Goal: Transaction & Acquisition: Book appointment/travel/reservation

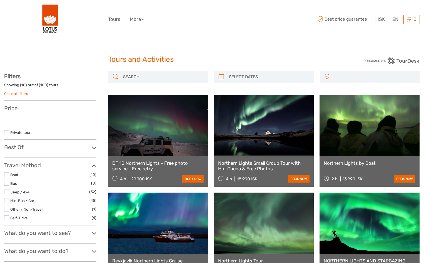
select select
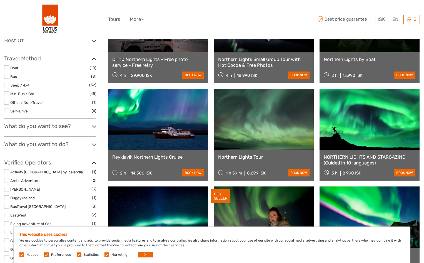
scroll to position [167, 0]
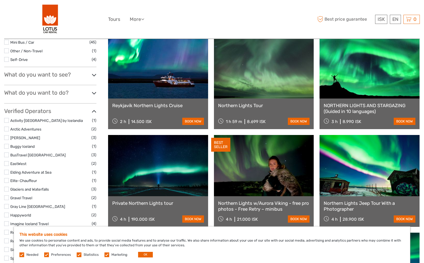
click at [256, 108] on link "Northern Lights Tour" at bounding box center [264, 106] width 92 height 6
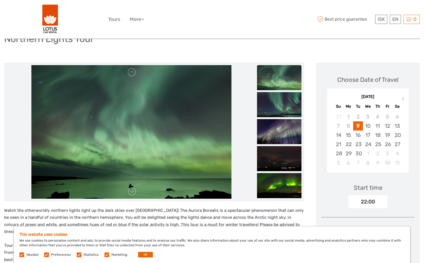
scroll to position [56, 0]
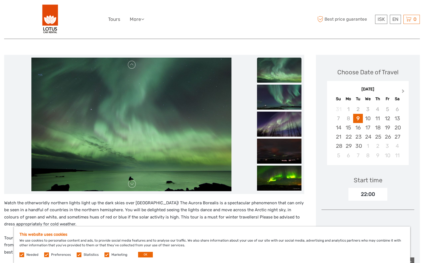
click at [403, 91] on span "Next Month" at bounding box center [403, 92] width 0 height 8
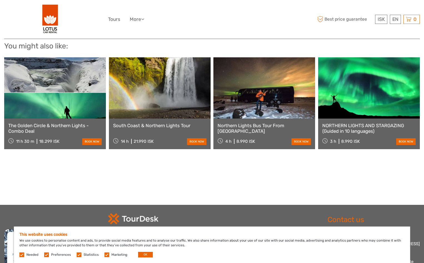
scroll to position [593, 0]
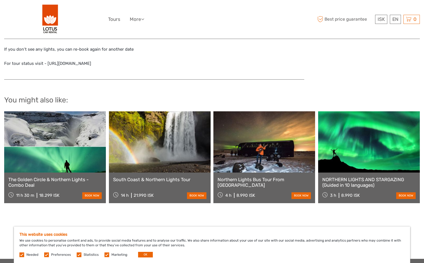
click at [367, 155] on link at bounding box center [369, 141] width 102 height 61
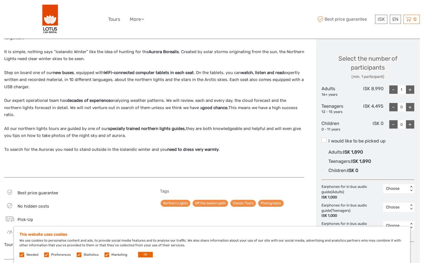
scroll to position [250, 0]
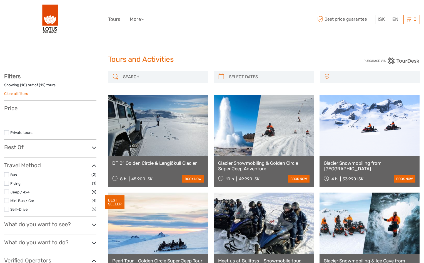
select select
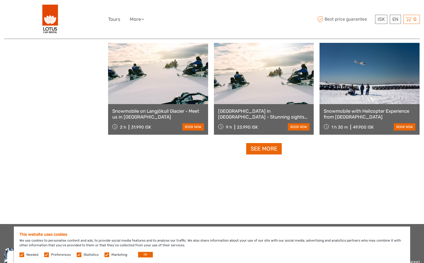
scroll to position [556, 0]
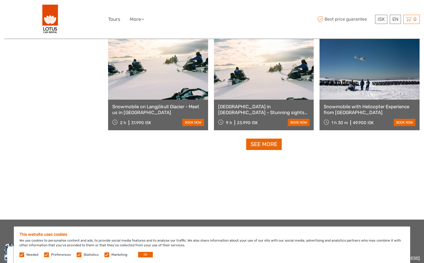
click at [269, 108] on link "Silver Circle in West Iceland - Stunning sights and sagas - Optional activities…" at bounding box center [264, 109] width 92 height 11
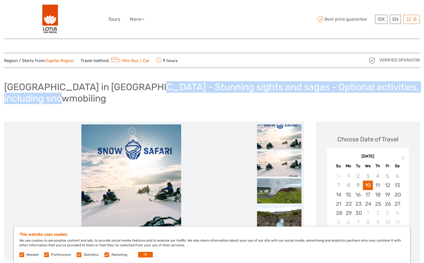
drag, startPoint x: 130, startPoint y: 88, endPoint x: 196, endPoint y: 94, distance: 66.1
click at [196, 94] on h1 "Silver Circle in West Iceland - Stunning sights and sagas - Optional activities…" at bounding box center [212, 92] width 416 height 23
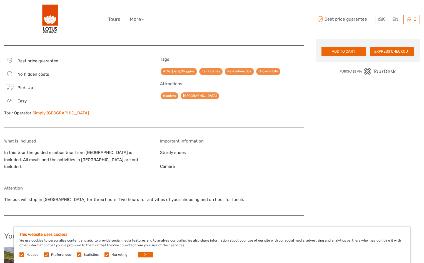
scroll to position [444, 0]
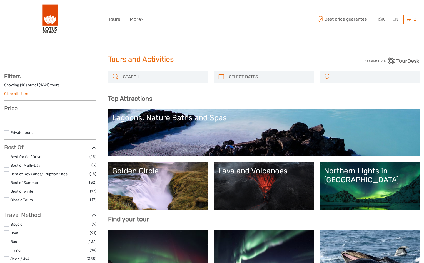
select select
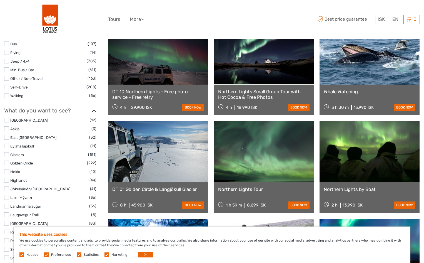
scroll to position [194, 0]
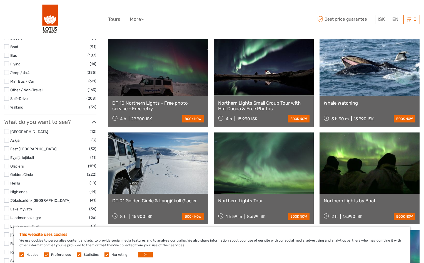
click at [268, 82] on link at bounding box center [264, 65] width 100 height 61
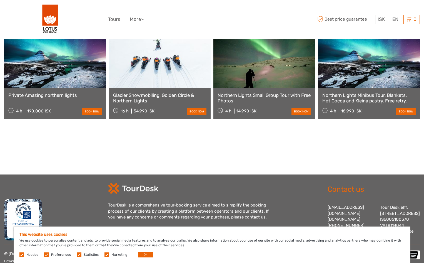
scroll to position [937, 0]
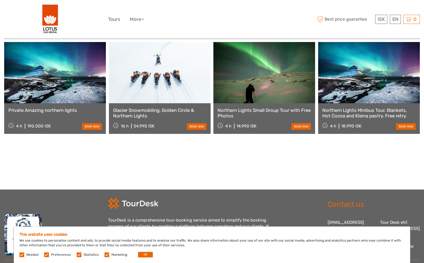
click at [278, 107] on link "Northern Lights Small Group Tour with Free Photos" at bounding box center [264, 112] width 93 height 11
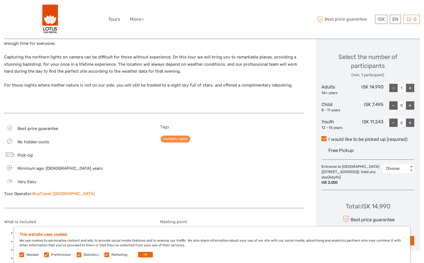
scroll to position [222, 0]
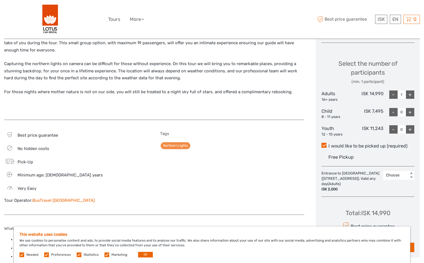
click at [410, 95] on div "+" at bounding box center [410, 94] width 8 height 8
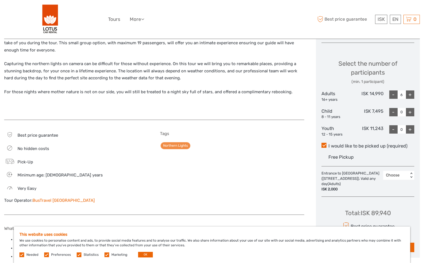
click at [392, 96] on div "-" at bounding box center [393, 94] width 8 height 8
type input "5"
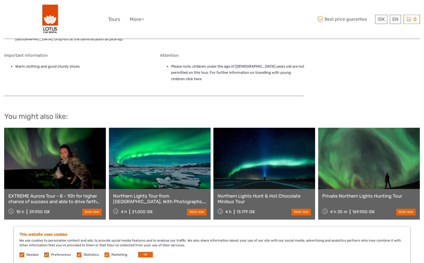
scroll to position [444, 0]
